Goal: Ask a question

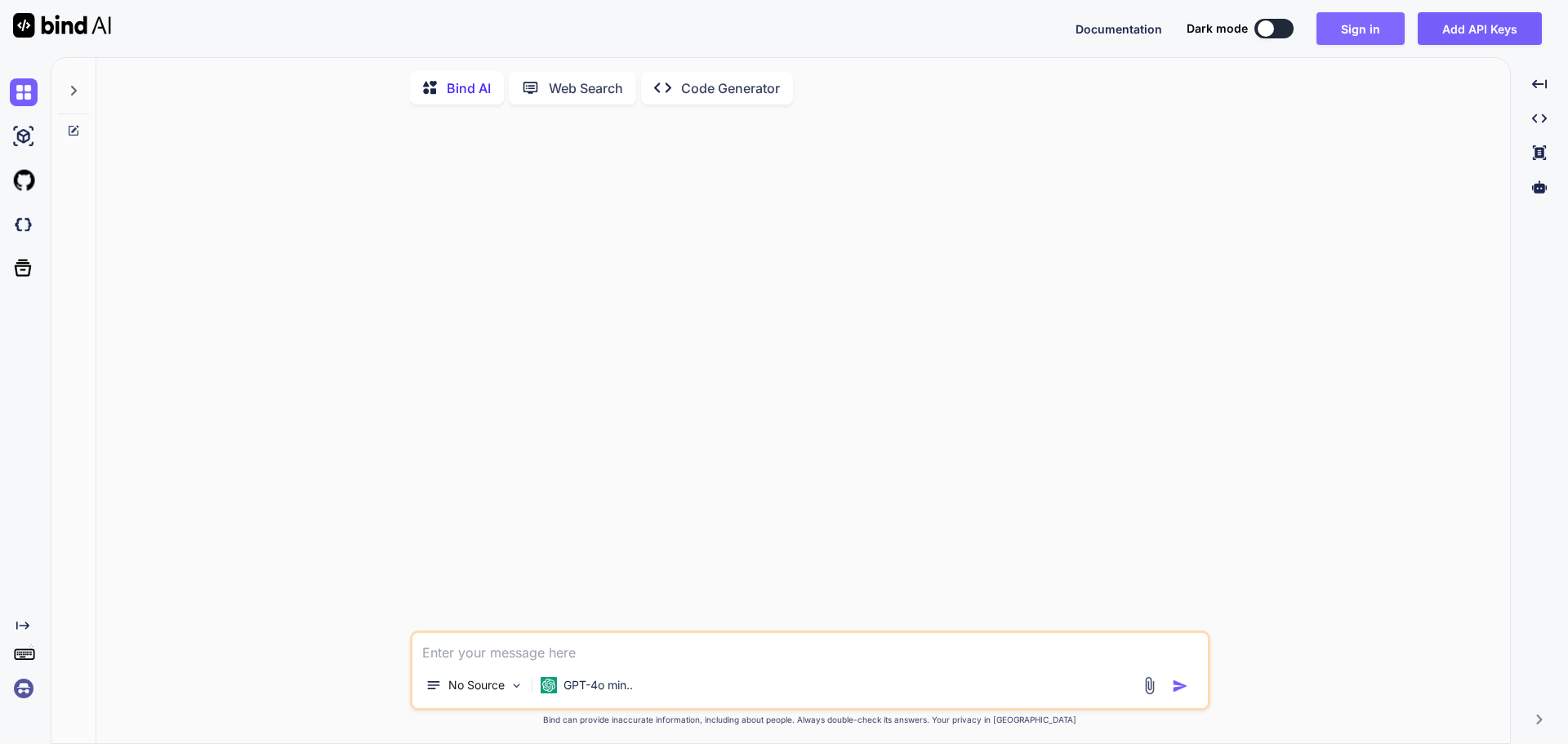
click at [1372, 29] on button "Sign in" at bounding box center [1361, 29] width 88 height 33
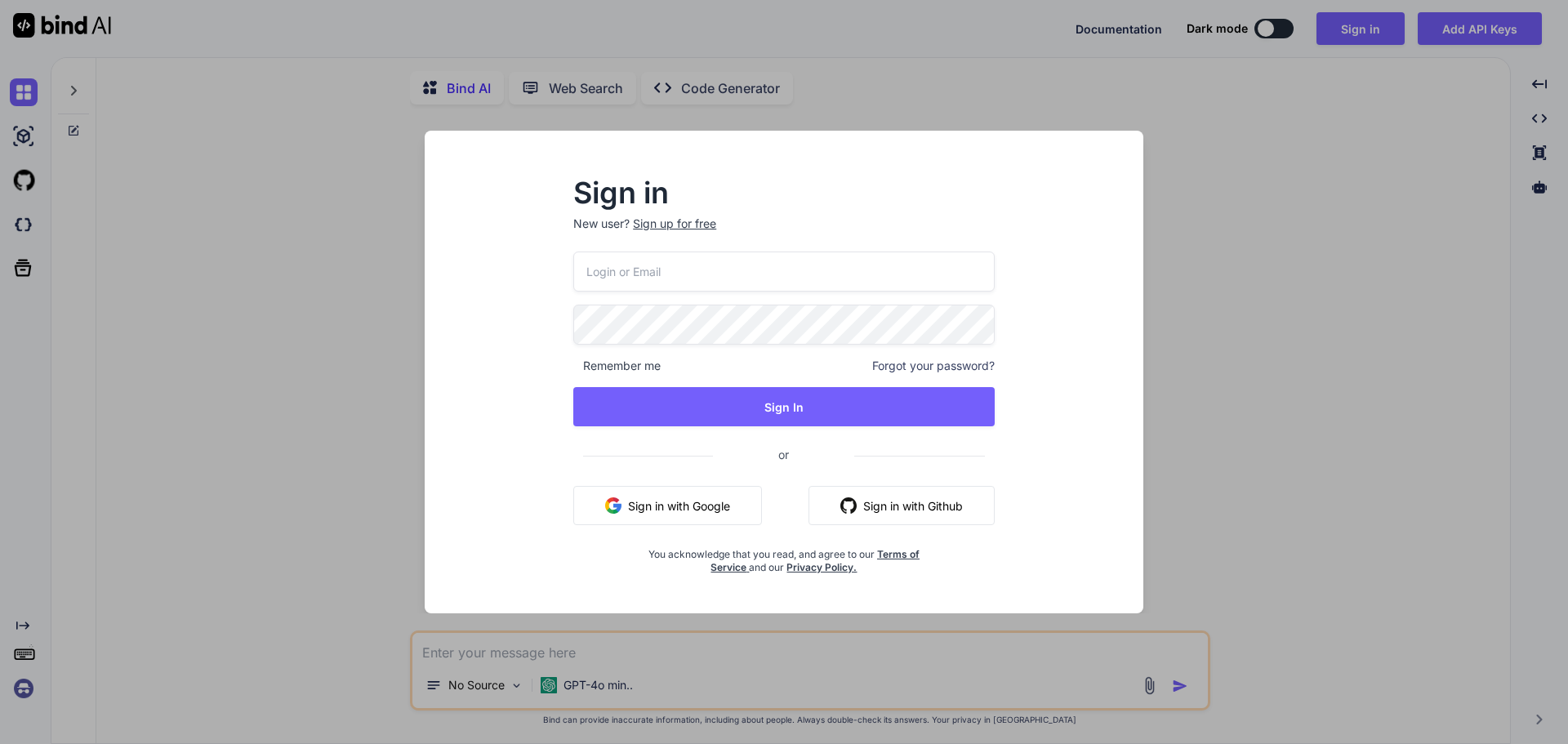
click at [1327, 363] on div "Sign in New user? Sign up for free Remember me Forgot your password? Sign In or…" at bounding box center [784, 372] width 1568 height 744
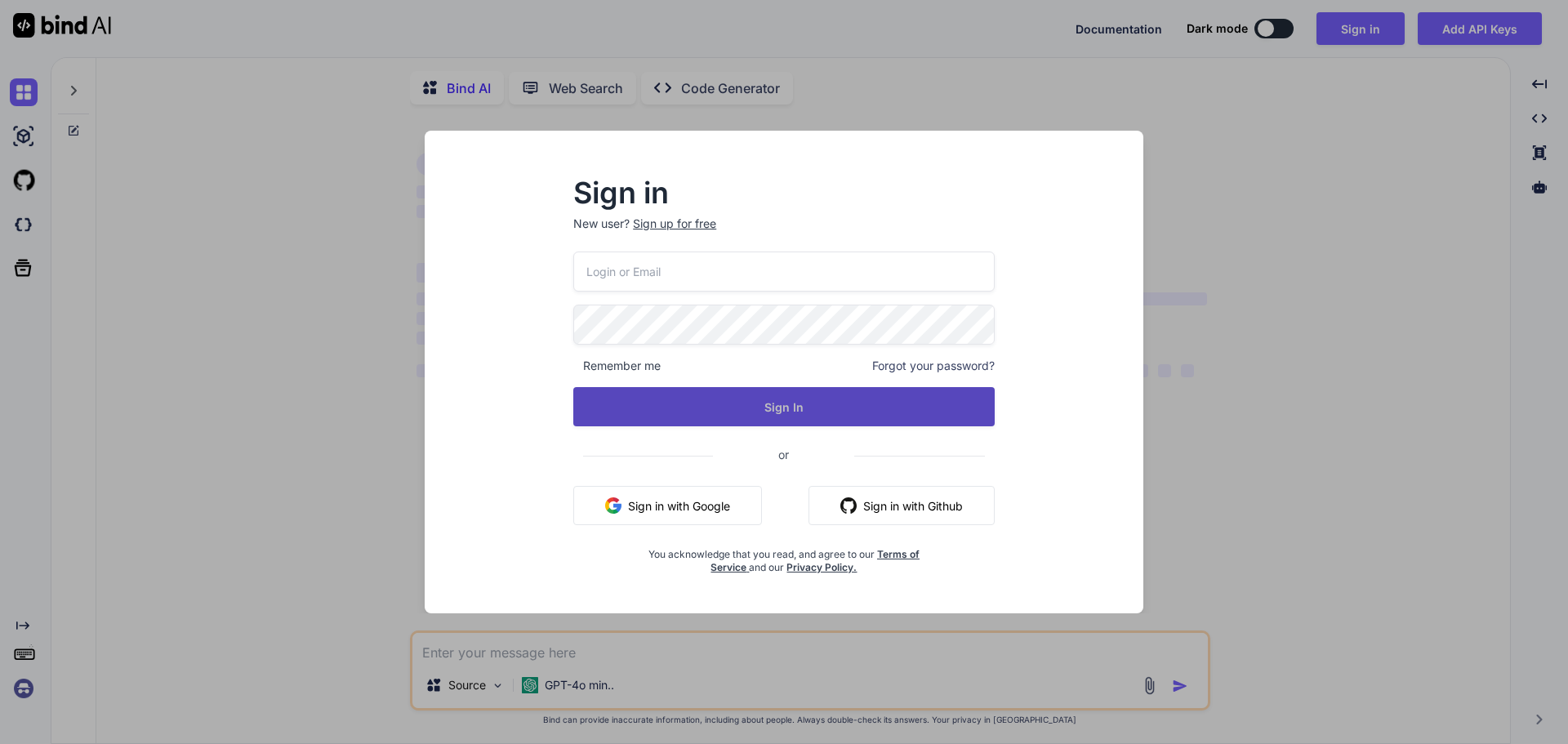
type textarea "x"
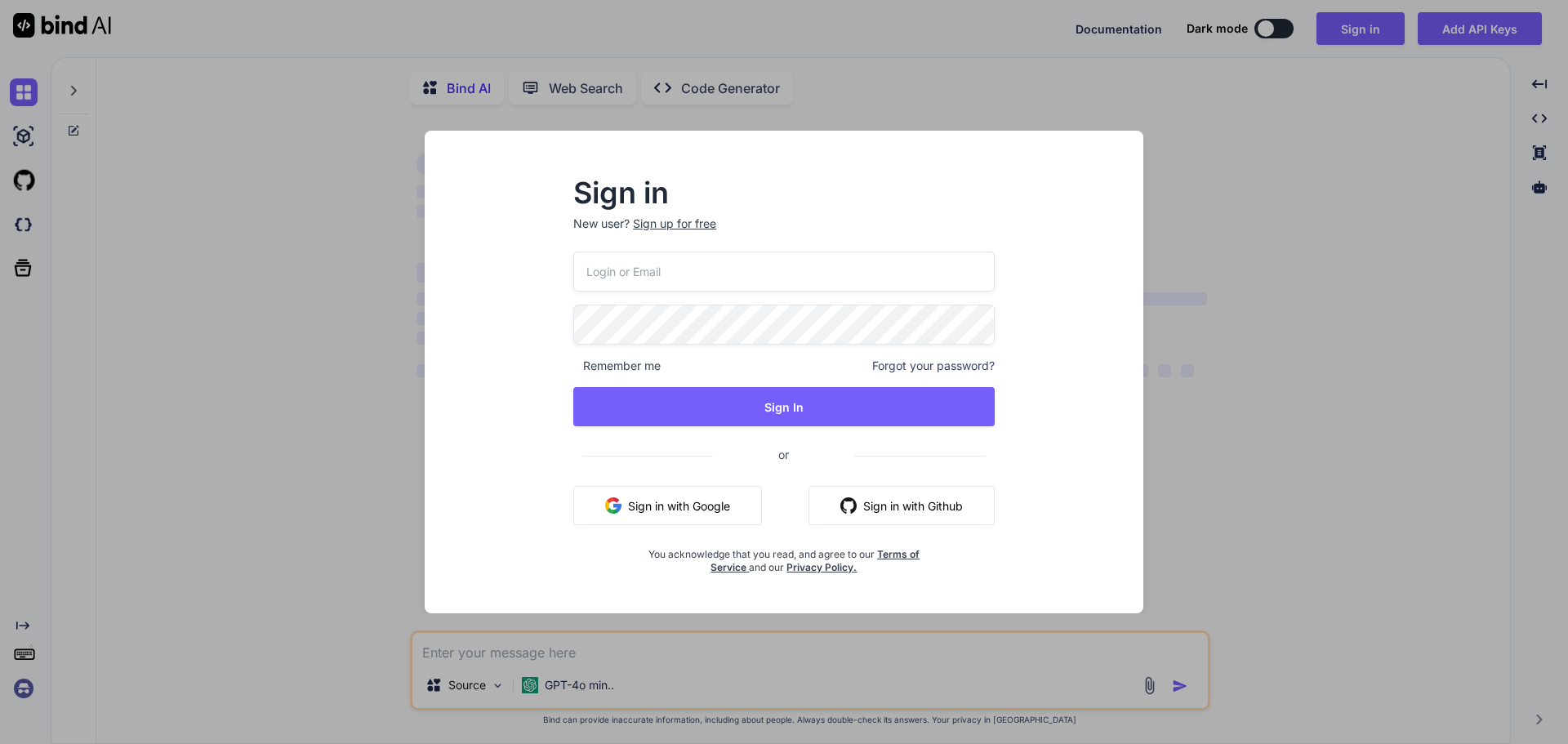
click at [639, 502] on button "Sign in with Google" at bounding box center [667, 506] width 189 height 39
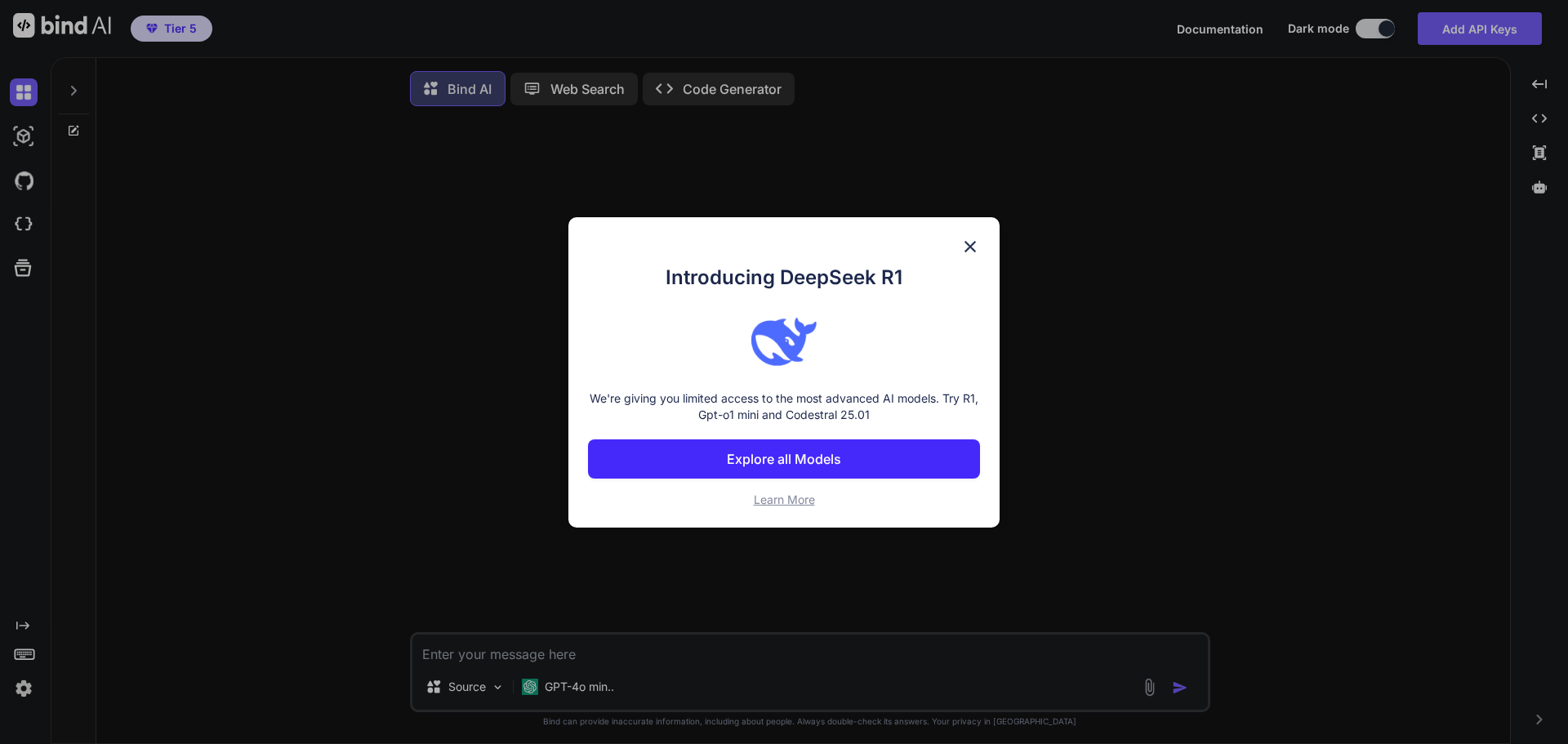
click at [977, 244] on img at bounding box center [970, 247] width 20 height 20
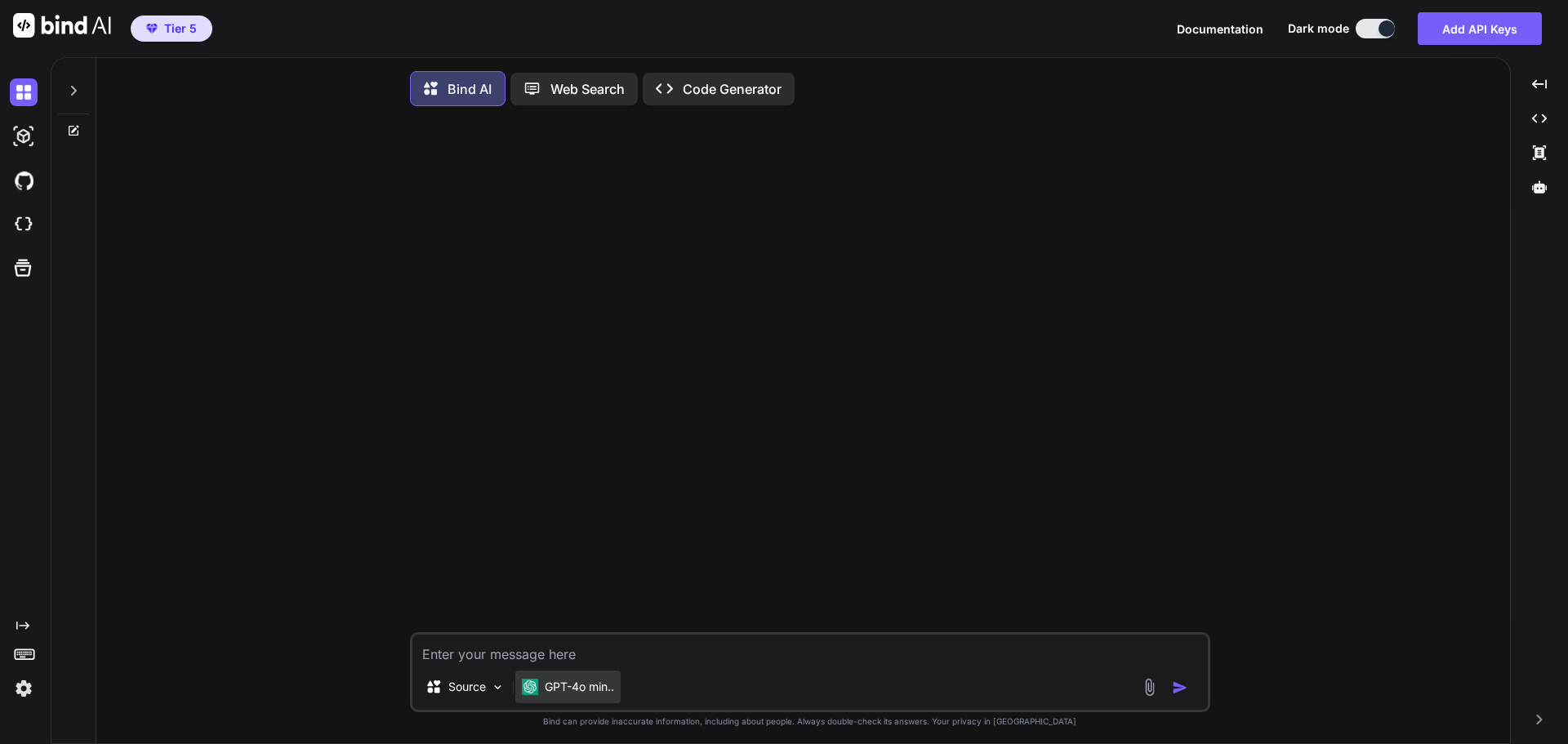
click at [605, 691] on p "GPT-4o min.." at bounding box center [579, 687] width 69 height 16
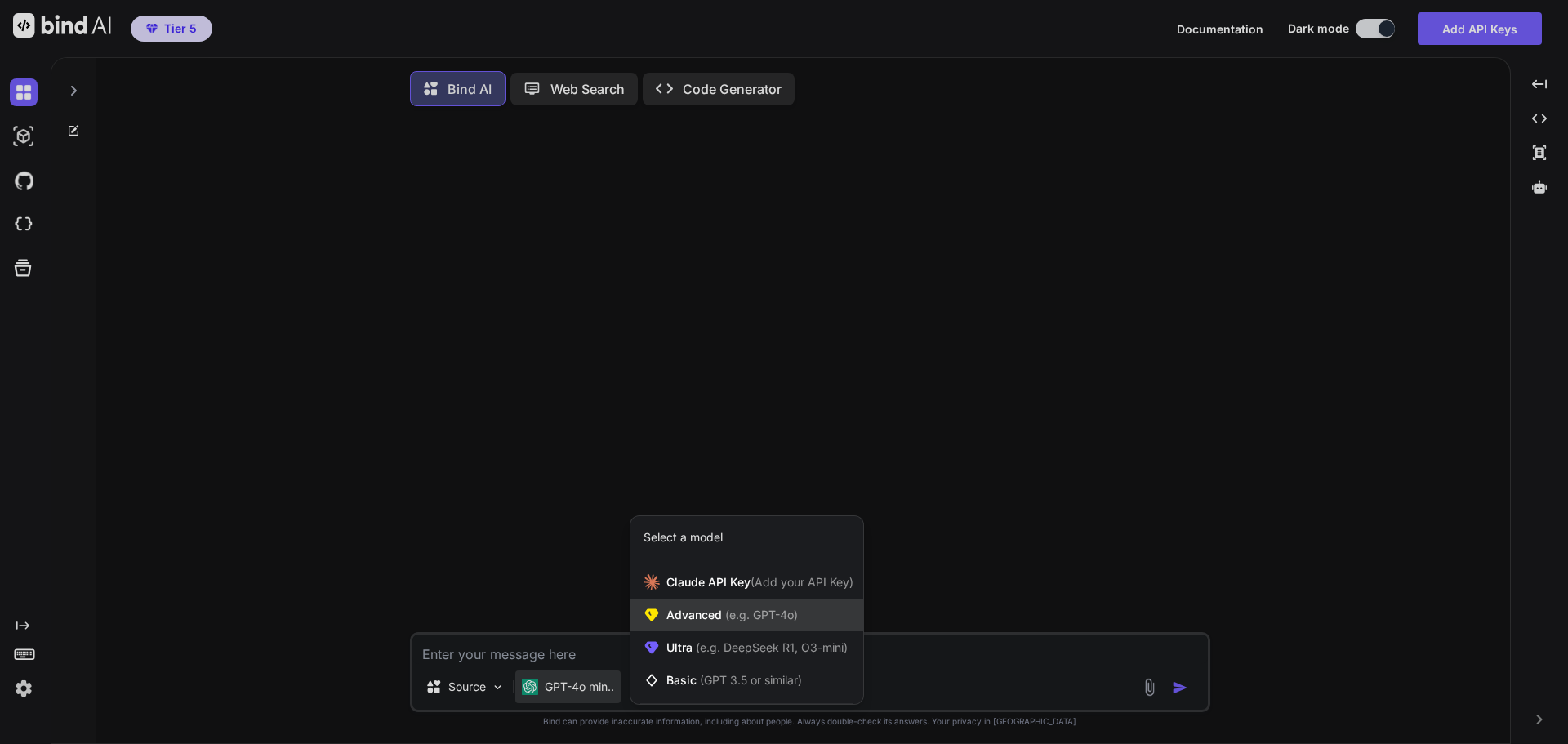
click at [705, 621] on span "Advanced (e.g. GPT-4o)" at bounding box center [732, 615] width 131 height 16
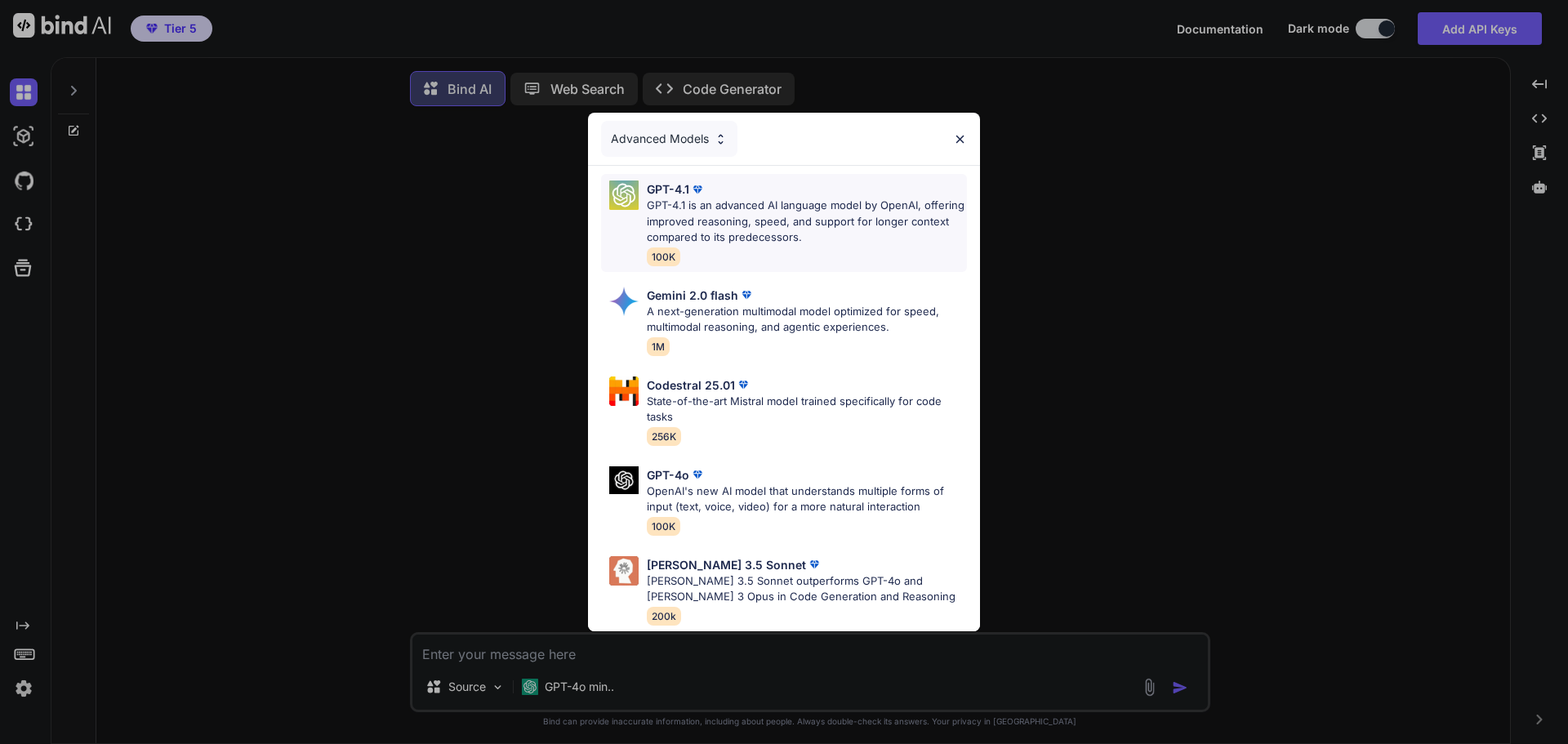
click at [697, 203] on p "GPT-4.1 is an advanced AI language model by OpenAI, offering improved reasoning…" at bounding box center [807, 221] width 320 height 48
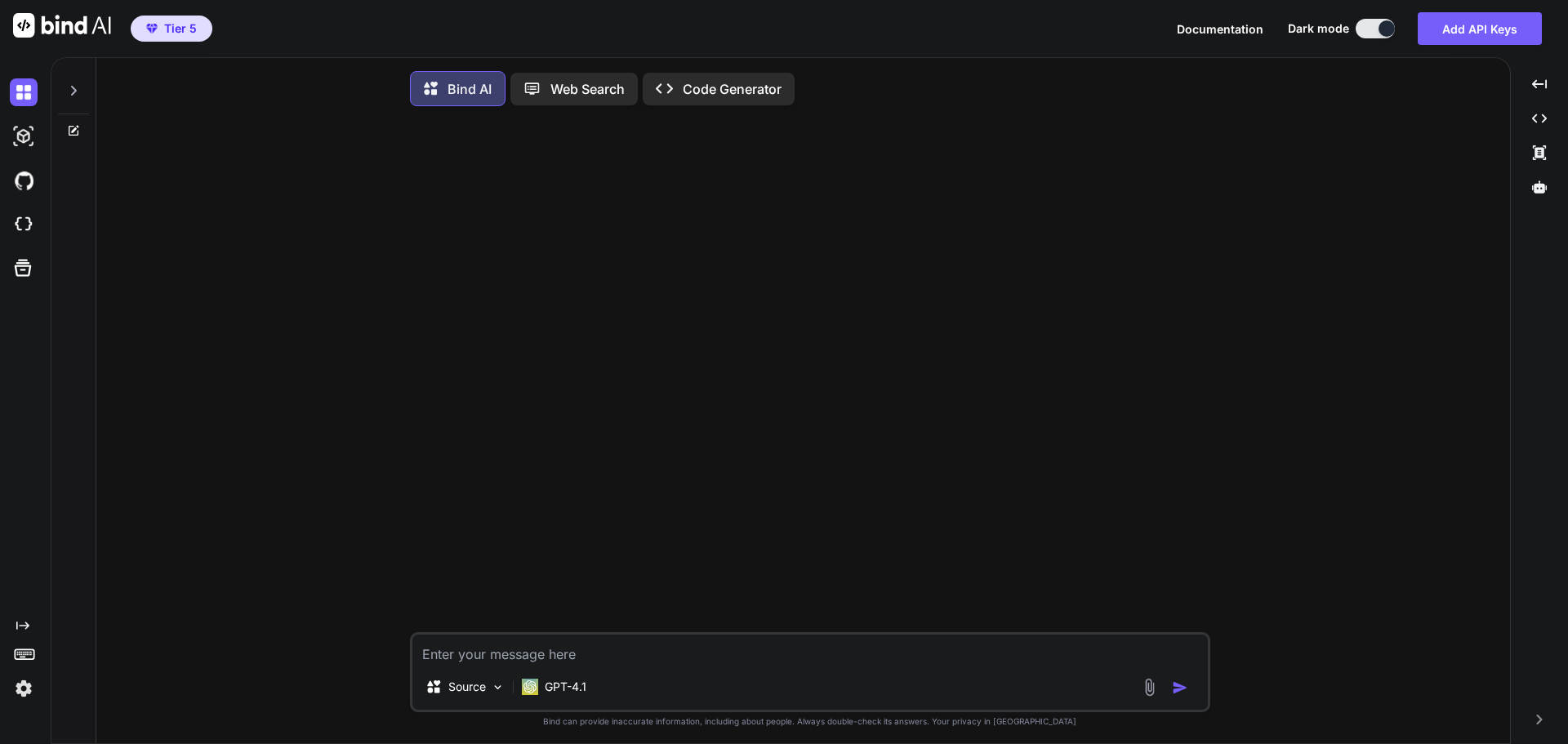
click at [353, 422] on div "Source GPT-4.1 Created with Bind Always check its answers. Privacy in Bind Bind…" at bounding box center [809, 433] width 1401 height 628
click at [562, 657] on textarea at bounding box center [810, 649] width 795 height 29
type textarea "請問下為何PDF 的表格或 跨頁 的表格，或表格內有時沒線時， 為何用python 轉換時，資料很容資料跑版，或錯置?"
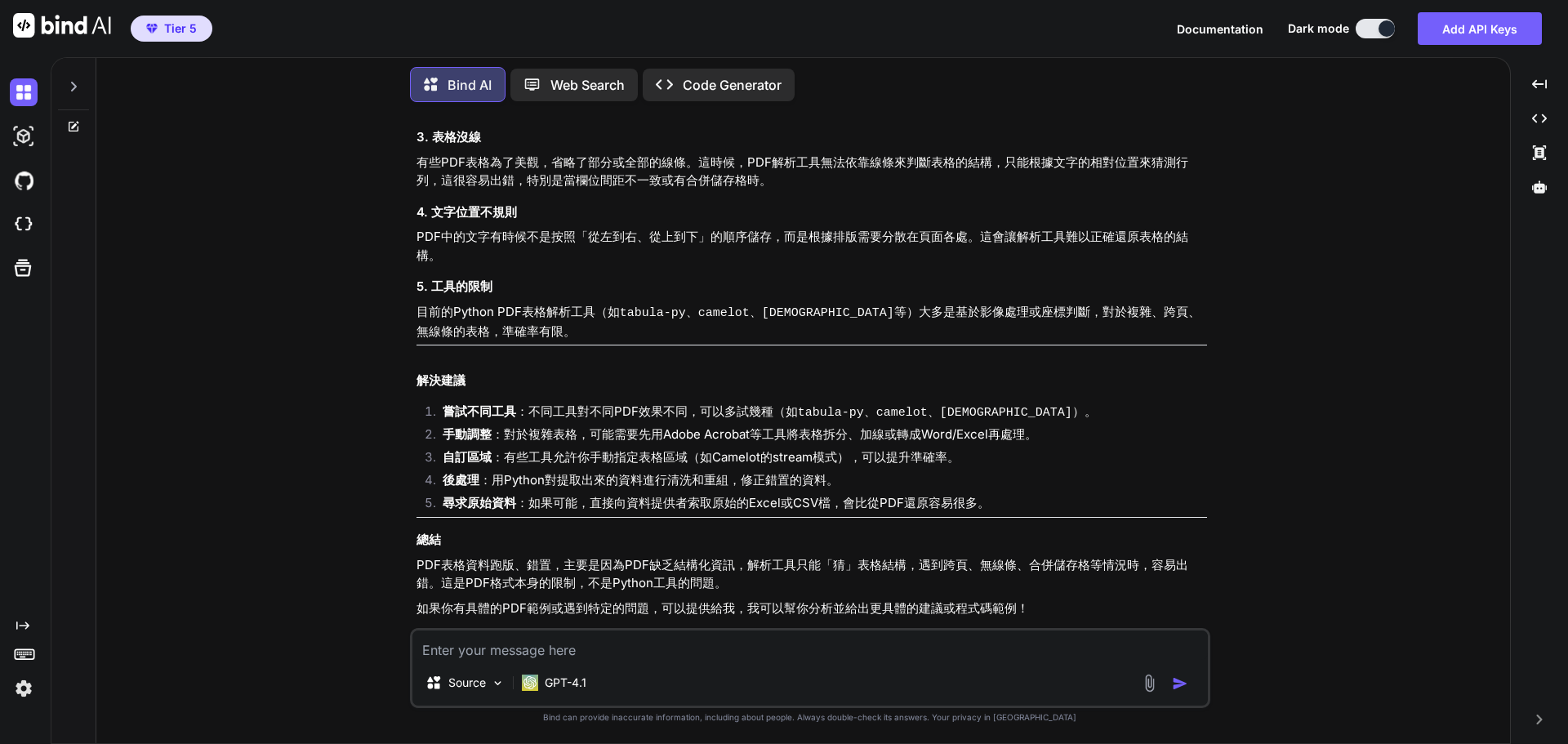
scroll to position [284, 0]
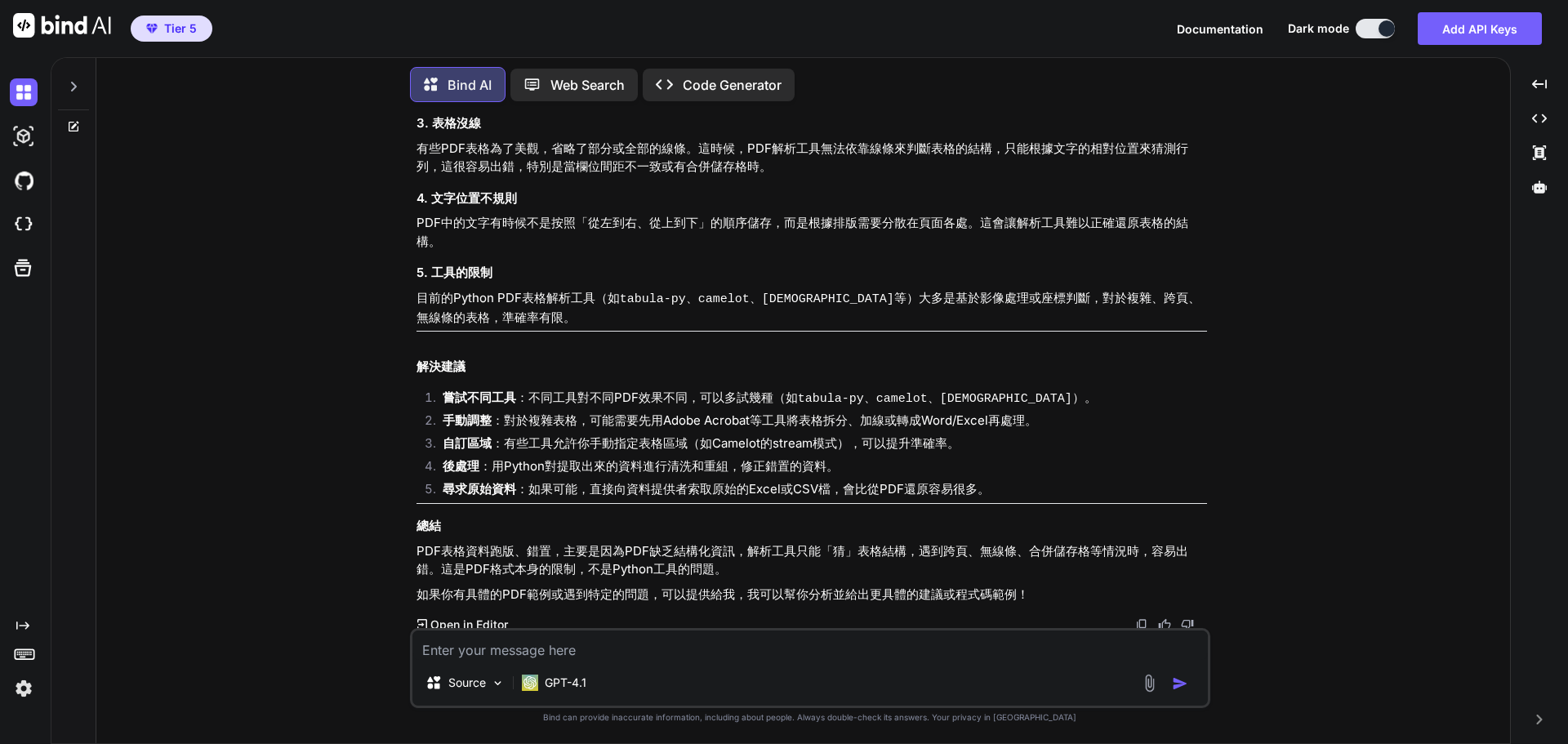
click at [262, 604] on div "You 請問下為何PDF 的表格或 跨頁 的表格，或表格內有時沒線時， 為何用python 轉換時，資料很容資料跑版，或錯置? Bind AI 你的問題非常好…" at bounding box center [809, 429] width 1401 height 628
click at [1347, 350] on div "You 請問下為何PDF 的表格或 跨頁 的表格，或表格內有時沒線時， 為何用python 轉換時，資料很容資料跑版，或錯置? Bind AI 你的問題非常好…" at bounding box center [809, 429] width 1401 height 628
